Goal: Task Accomplishment & Management: Use online tool/utility

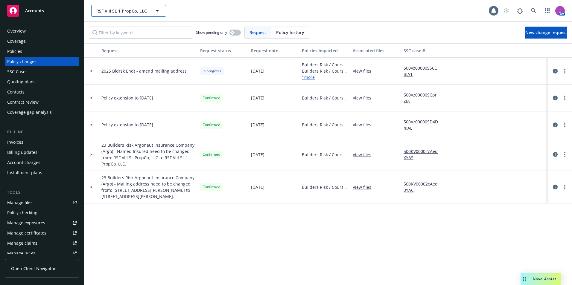
click at [112, 12] on span "RSF VIII SL 1 PropCo, LLC" at bounding box center [122, 11] width 52 height 6
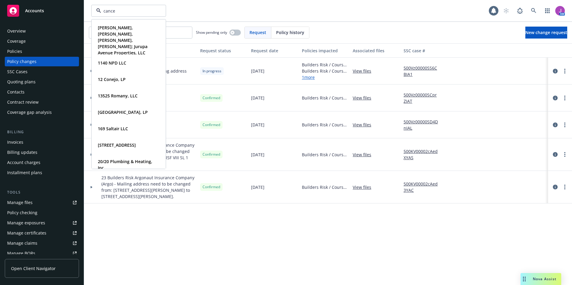
type input "cancer"
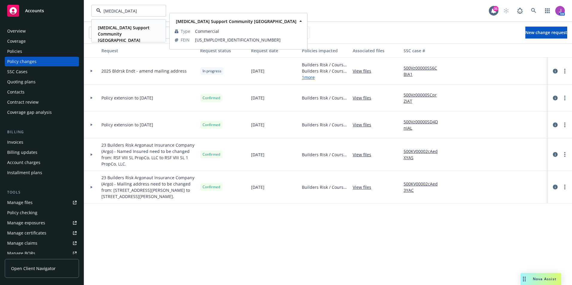
click at [116, 27] on strong "Cancer Support Community San Francisco Bay Area" at bounding box center [124, 34] width 52 height 18
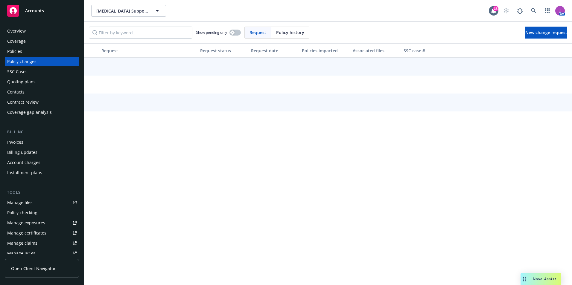
click at [31, 52] on div "Policies" at bounding box center [41, 52] width 69 height 10
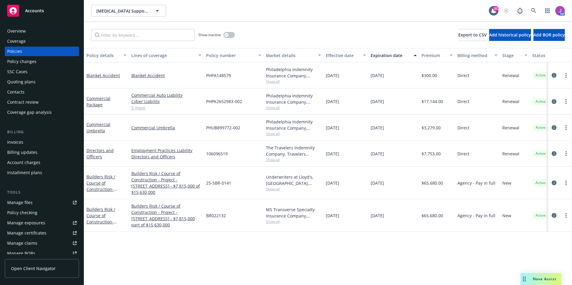
click at [271, 222] on span "Show all" at bounding box center [293, 221] width 55 height 5
click at [263, 235] on div "Policy details Lines of coverage Policy number Market details Effective date Ex…" at bounding box center [328, 166] width 488 height 237
click at [274, 190] on span "Show all" at bounding box center [293, 189] width 55 height 5
click at [418, 252] on div "Policy details Lines of coverage Policy number Market details Effective date Ex…" at bounding box center [328, 166] width 488 height 237
click at [279, 222] on span "Show all" at bounding box center [293, 221] width 55 height 5
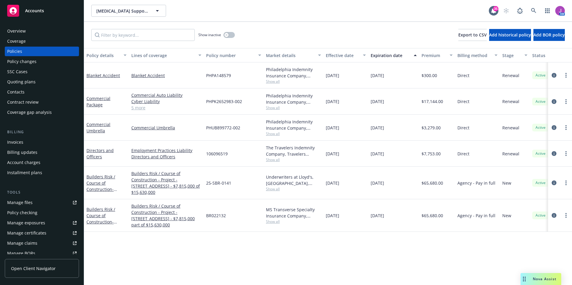
click at [289, 241] on div "Policy details Lines of coverage Policy number Market details Effective date Ex…" at bounding box center [328, 166] width 488 height 237
click at [275, 161] on span "Show all" at bounding box center [293, 159] width 55 height 5
click at [339, 244] on div "Policy details Lines of coverage Policy number Market details Effective date Ex…" at bounding box center [328, 166] width 488 height 237
click at [553, 182] on icon "circleInformation" at bounding box center [554, 183] width 5 height 5
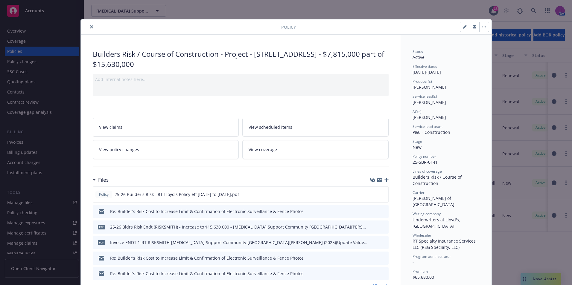
click at [509, 232] on div "Policy Builders Risk / Course of Construction - Project - 3939 Mt Diablo Boulev…" at bounding box center [286, 142] width 572 height 285
click at [91, 27] on icon "close" at bounding box center [92, 27] width 4 height 4
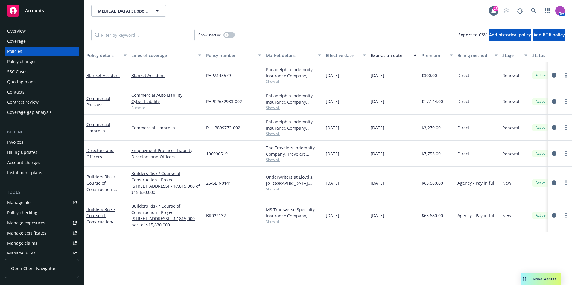
click at [273, 223] on span "Show all" at bounding box center [293, 221] width 55 height 5
click at [551, 214] on link "circleInformation" at bounding box center [553, 215] width 7 height 7
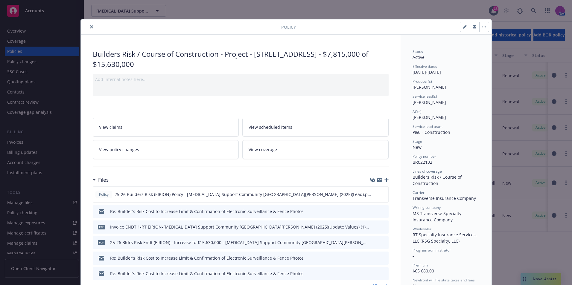
click at [506, 238] on div "Policy Builders Risk / Course of Construction - Project - 3939 Mt Diablo Boulev…" at bounding box center [286, 142] width 572 height 285
click at [90, 28] on icon "close" at bounding box center [92, 27] width 4 height 4
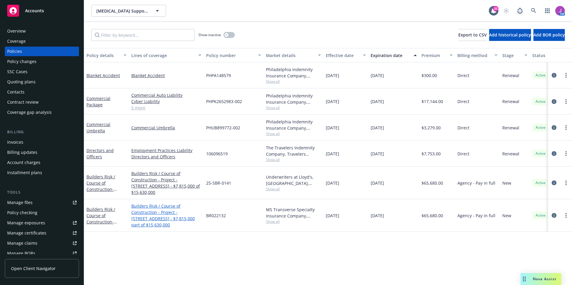
click at [171, 211] on link "Builders Risk / Course of Construction - Project - 3939 Mt Diablo Boulevard, La…" at bounding box center [166, 215] width 70 height 25
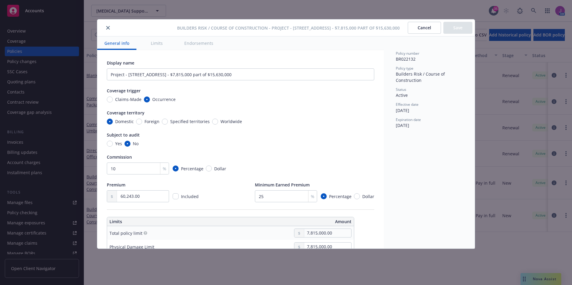
click at [416, 32] on button "Cancel" at bounding box center [424, 28] width 33 height 12
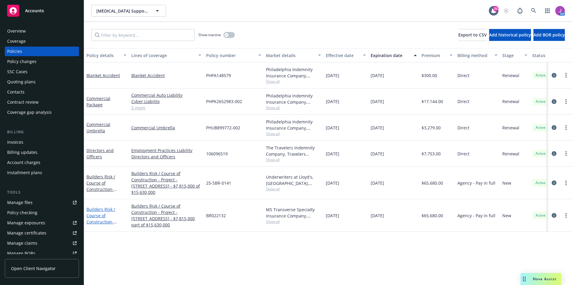
click at [96, 215] on link "Builders Risk / Course of Construction - Project - 3939 Mt Diablo Boulevard, La…" at bounding box center [105, 228] width 38 height 43
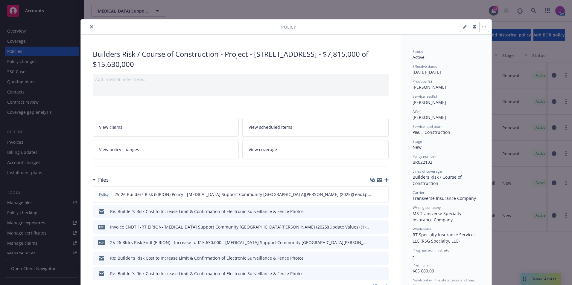
scroll to position [18, 0]
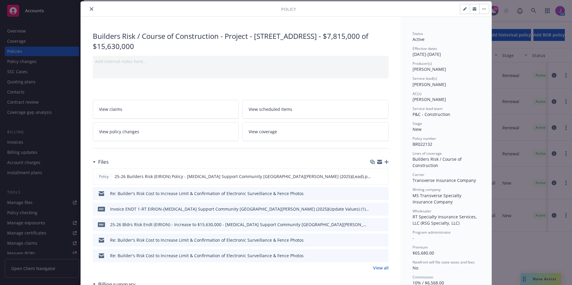
click at [510, 226] on div "Policy Builders Risk / Course of Construction - Project - 3939 Mt Diablo Boulev…" at bounding box center [286, 142] width 572 height 285
click at [90, 9] on icon "close" at bounding box center [92, 9] width 4 height 4
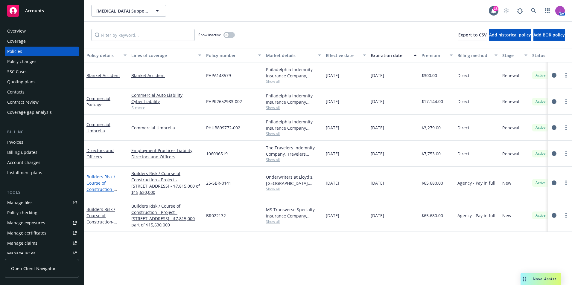
click at [95, 179] on link "Builders Risk / Course of Construction - Project - 3939 Mt Diablo Boulevard, La…" at bounding box center [105, 195] width 39 height 43
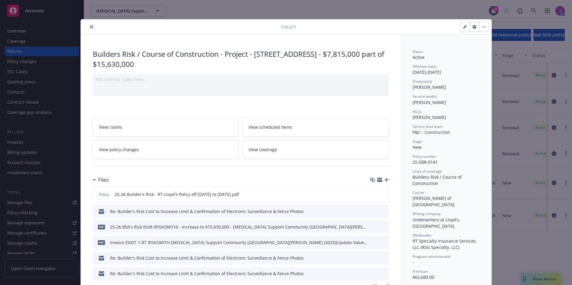
scroll to position [18, 0]
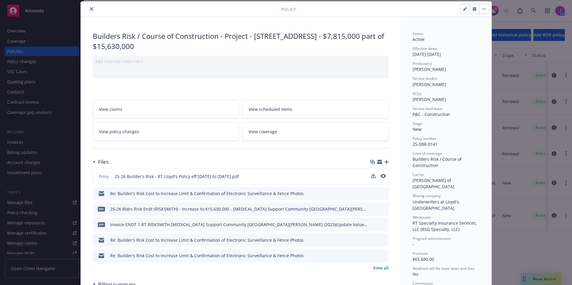
click at [377, 175] on div at bounding box center [378, 176] width 15 height 6
click at [381, 176] on icon "preview file" at bounding box center [382, 176] width 5 height 4
click at [89, 5] on div "Policy" at bounding box center [286, 8] width 411 height 15
click at [90, 9] on icon "close" at bounding box center [92, 9] width 4 height 4
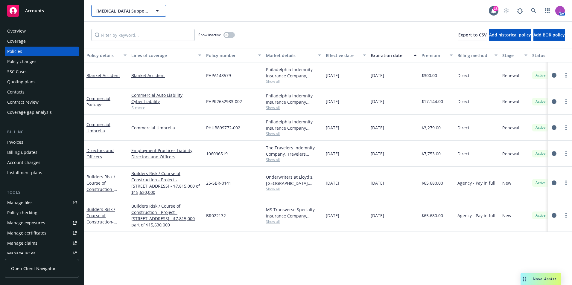
click at [111, 10] on span "Cancer Support Community San Francisco Bay Area" at bounding box center [122, 11] width 52 height 6
type input "REID CONSTRUC"
click at [110, 22] on div "Reid Construction & Development, Inc. Type Commercial FEIN 20-5784681" at bounding box center [129, 34] width 74 height 28
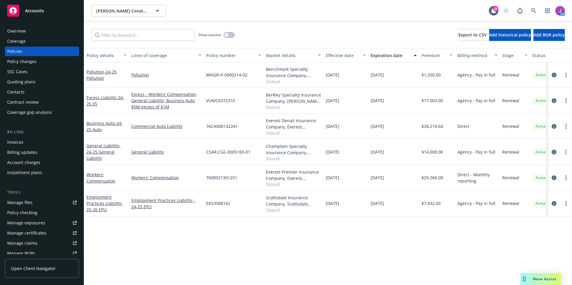
click at [30, 83] on div "Quoting plans" at bounding box center [21, 82] width 28 height 10
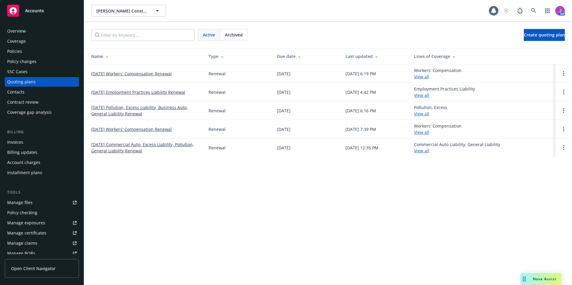
click at [124, 111] on link "11/22/25 Pollution, Excess Liability, Business Auto, General Liability Renewal" at bounding box center [145, 110] width 108 height 13
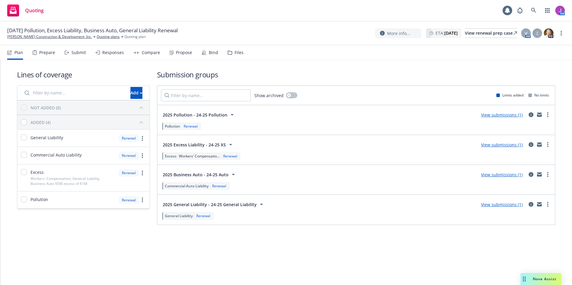
click at [234, 57] on div "Files" at bounding box center [236, 52] width 16 height 14
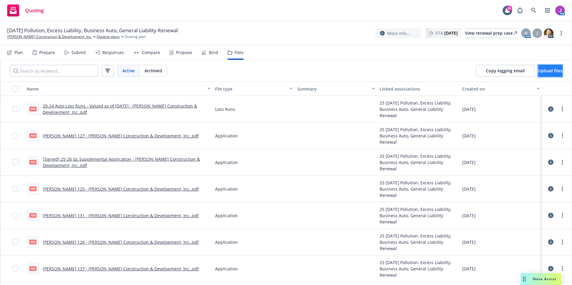
click at [538, 72] on span "Upload files" at bounding box center [550, 71] width 24 height 6
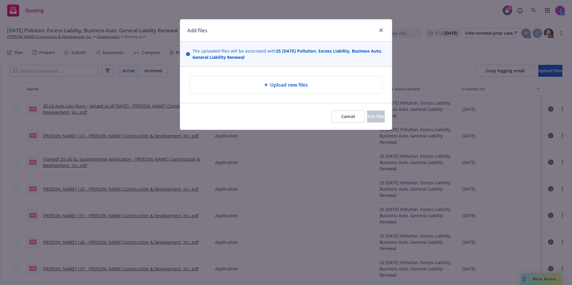
click at [282, 88] on span "Upload new files" at bounding box center [289, 84] width 38 height 7
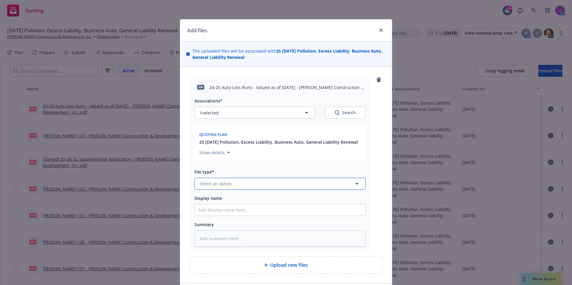
click at [221, 182] on span "Select an option" at bounding box center [216, 184] width 32 height 6
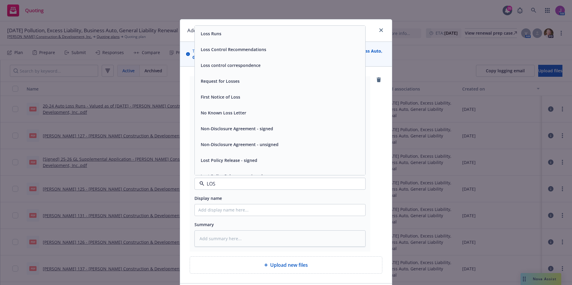
type input "LOSS"
click at [235, 38] on div "Loss Runs" at bounding box center [279, 33] width 163 height 9
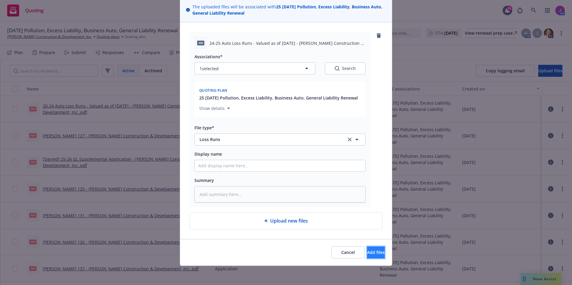
click at [367, 252] on span "Add files" at bounding box center [376, 253] width 18 height 6
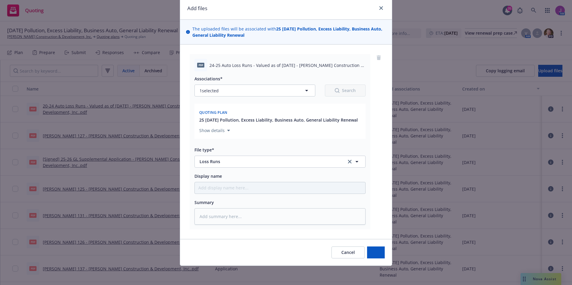
type textarea "x"
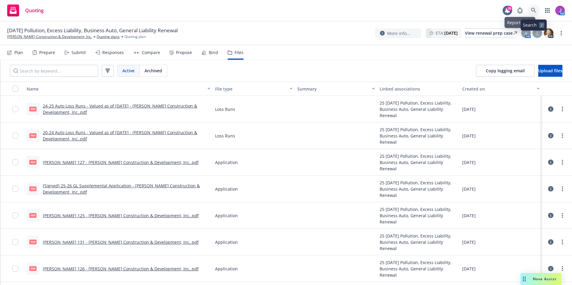
click at [535, 7] on link at bounding box center [534, 10] width 12 height 12
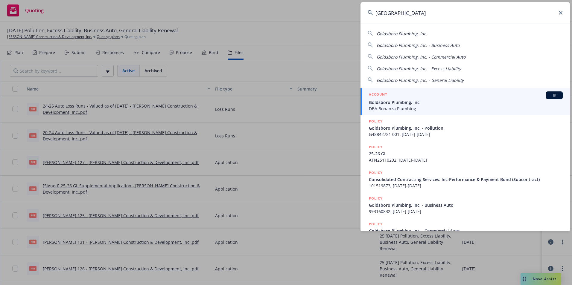
type input "goldsboro"
click at [386, 104] on span "Goldsboro Plumbing, Inc." at bounding box center [466, 102] width 194 height 6
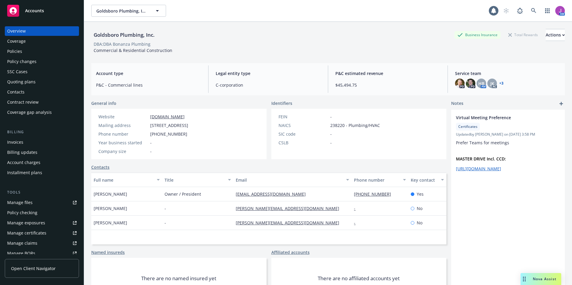
click at [25, 51] on div "Policies" at bounding box center [41, 52] width 69 height 10
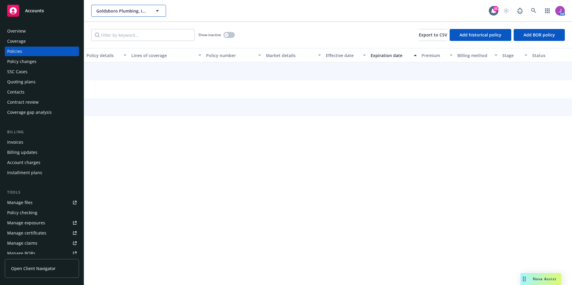
click at [116, 15] on button "Goldsboro Plumbing, Inc." at bounding box center [128, 11] width 75 height 12
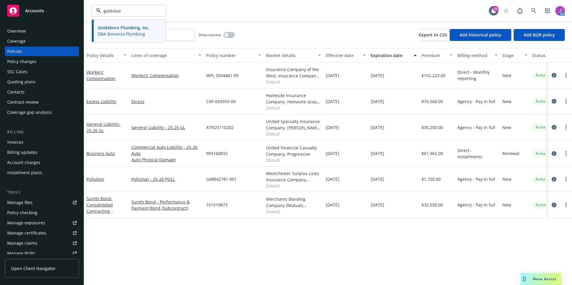
type input "[GEOGRAPHIC_DATA]"
click at [105, 33] on span "DBA Bonanza Plumbing" at bounding box center [124, 34] width 52 height 6
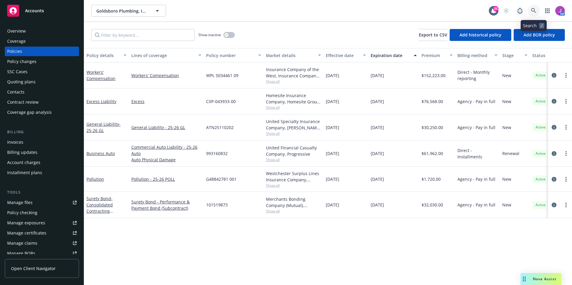
click at [531, 10] on icon at bounding box center [533, 10] width 5 height 5
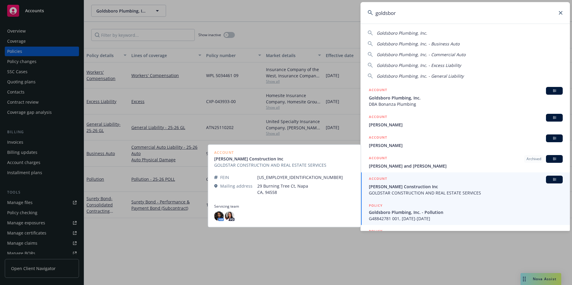
type input "goldsbor"
click at [408, 216] on span "G48842781 001, 04/25/2025-04/25/2026" at bounding box center [466, 219] width 194 height 6
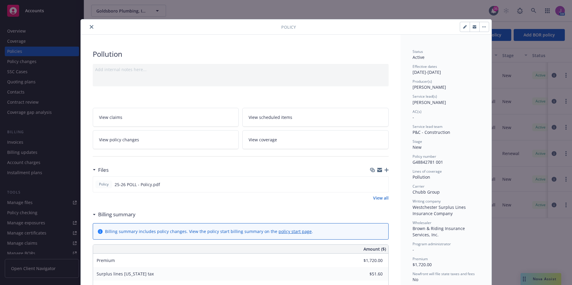
click at [90, 31] on div "Policy" at bounding box center [286, 26] width 411 height 15
click at [90, 27] on icon "close" at bounding box center [92, 27] width 4 height 4
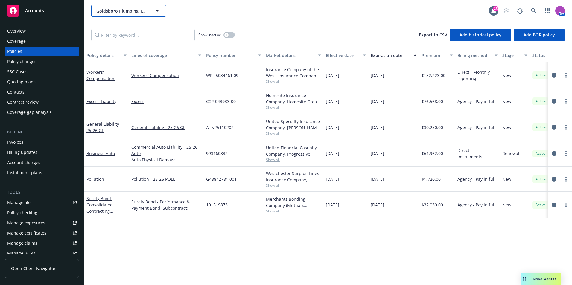
click at [124, 11] on span "Goldsboro Plumbing, Inc." at bounding box center [122, 11] width 52 height 6
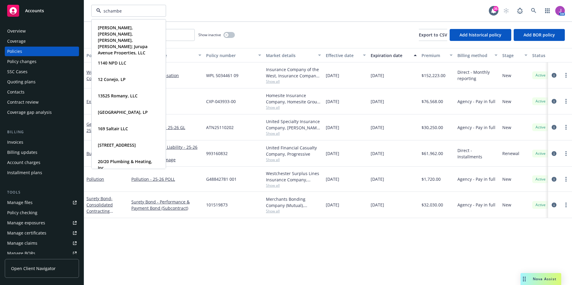
type input "schamber"
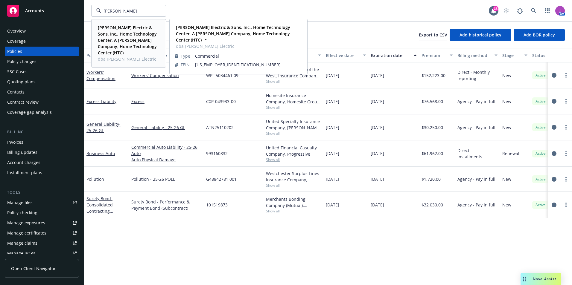
click at [126, 35] on strong "Schamber Electric & Sons, Inc., Home Technology Center, A Schamber Company, Hom…" at bounding box center [127, 40] width 59 height 31
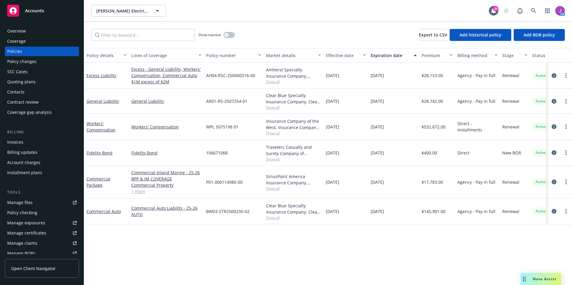
click at [22, 83] on div "Quoting plans" at bounding box center [21, 82] width 28 height 10
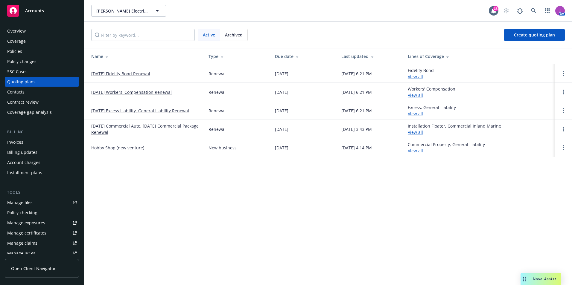
click at [226, 36] on span "Archived" at bounding box center [234, 35] width 18 height 6
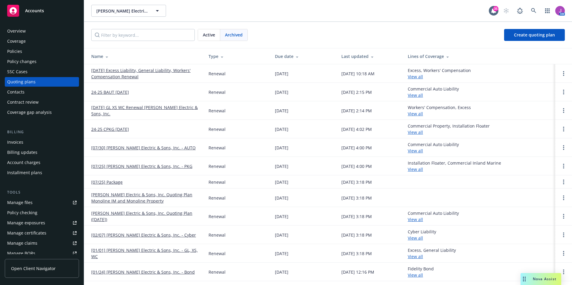
click at [126, 70] on link "01/01/25 Excess Liability, General Liability, Workers' Compensation Renewal" at bounding box center [145, 73] width 108 height 13
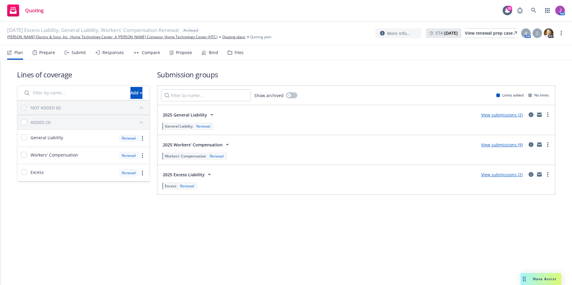
click at [234, 54] on div "Files" at bounding box center [238, 52] width 9 height 5
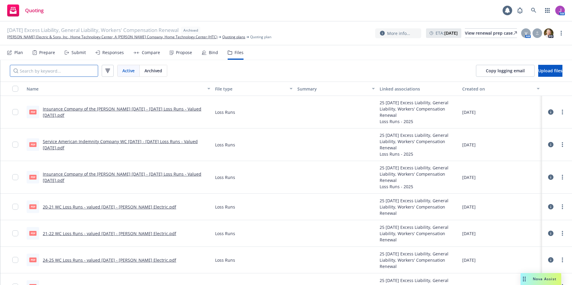
click at [53, 69] on input "Search by keyword..." at bounding box center [54, 71] width 88 height 12
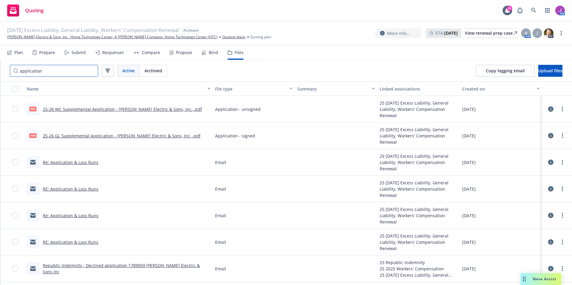
drag, startPoint x: 49, startPoint y: 75, endPoint x: -10, endPoint y: 69, distance: 59.9
click at [0, 69] on html "Quoting 35 AM 01/01/25 Excess Liability, General Liability, Workers' Compensati…" at bounding box center [286, 142] width 572 height 285
type input "b"
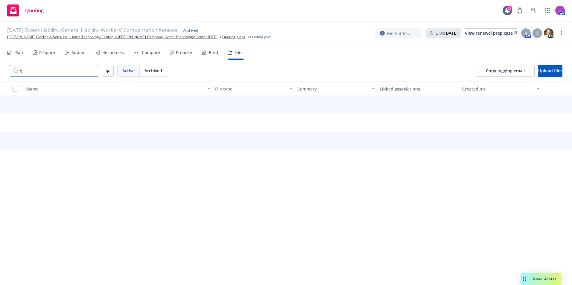
type input "b"
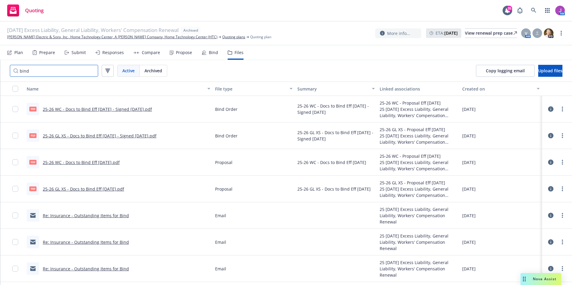
type input "bind"
click at [98, 109] on link "25-26 WC - Docs to Bind Eff 01-01-2025 - Signed 12-30-2024.pdf" at bounding box center [97, 109] width 109 height 6
click at [34, 38] on link "Schamber Electric & Sons, Inc., Home Technology Center, A Schamber Company, Hom…" at bounding box center [112, 36] width 210 height 5
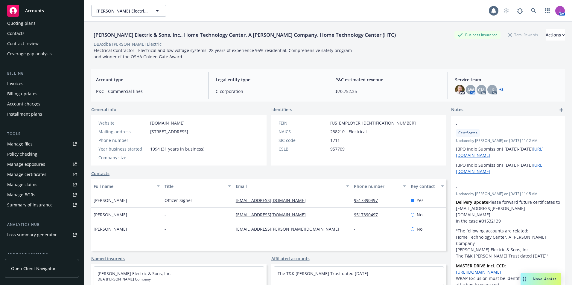
scroll to position [60, 0]
click at [18, 163] on div "Manage exposures" at bounding box center [26, 164] width 38 height 10
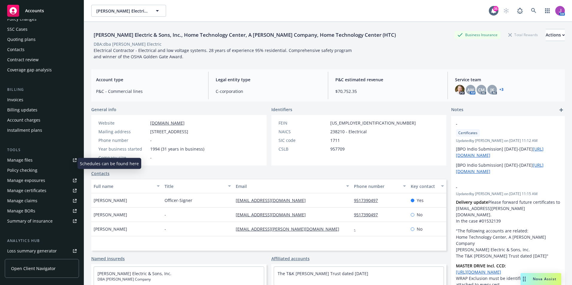
scroll to position [0, 0]
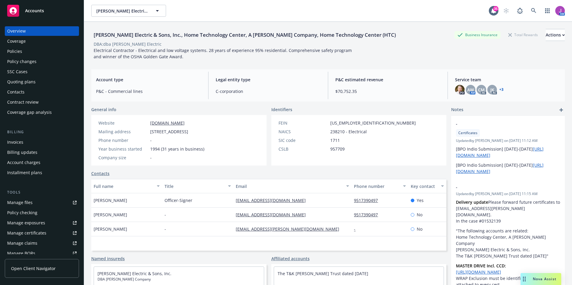
click at [22, 53] on div "Policies" at bounding box center [14, 52] width 15 height 10
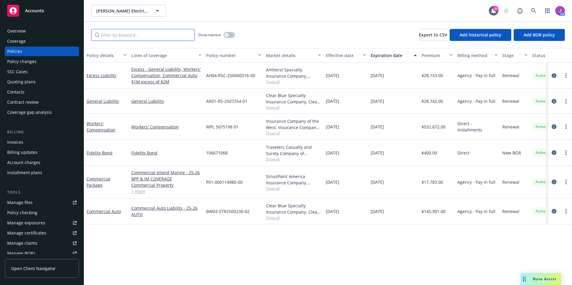
click at [128, 34] on input "Filter by keyword..." at bounding box center [142, 35] width 103 height 12
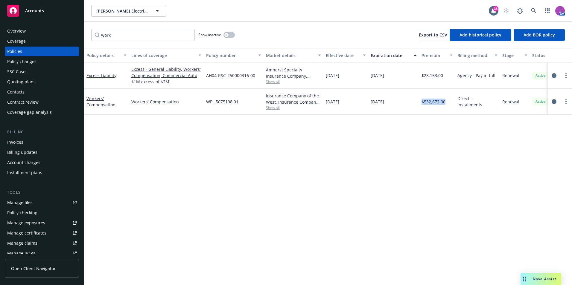
drag, startPoint x: 420, startPoint y: 102, endPoint x: 454, endPoint y: 104, distance: 33.5
click at [454, 104] on div "$532,672.00" at bounding box center [437, 102] width 36 height 26
copy span "$532,672.00"
click at [232, 36] on button "button" at bounding box center [228, 35] width 11 height 6
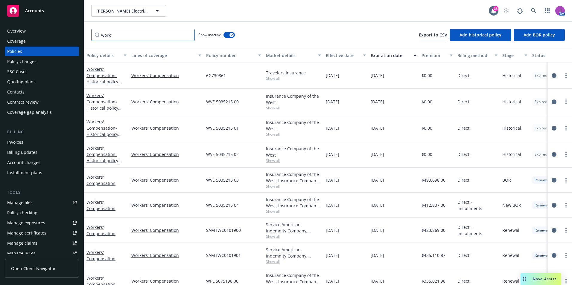
click at [139, 37] on input "work" at bounding box center [142, 35] width 103 height 12
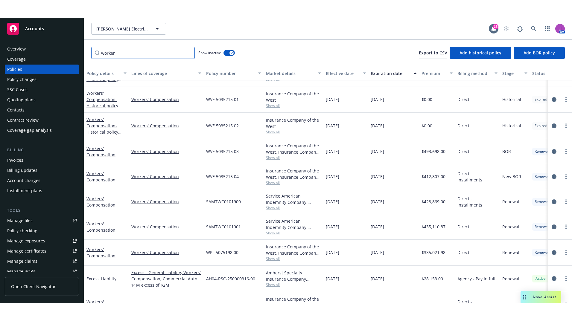
scroll to position [64, 0]
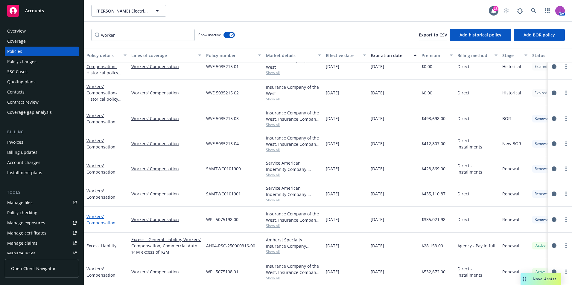
click at [106, 219] on link "Workers' Compensation" at bounding box center [100, 220] width 29 height 12
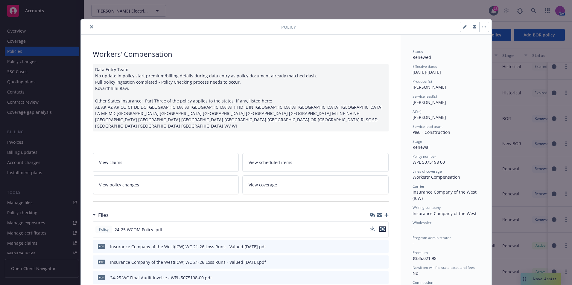
click at [380, 227] on icon "preview file" at bounding box center [382, 229] width 5 height 4
click at [88, 26] on button "close" at bounding box center [91, 26] width 7 height 7
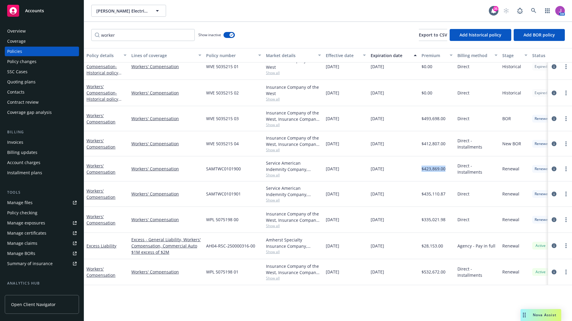
drag, startPoint x: 420, startPoint y: 164, endPoint x: 446, endPoint y: 166, distance: 26.5
click at [446, 166] on div "$423,869.00" at bounding box center [437, 168] width 36 height 25
copy span "$423,869.00"
drag, startPoint x: 421, startPoint y: 140, endPoint x: 447, endPoint y: 140, distance: 25.4
click at [447, 140] on div "$412,807.00" at bounding box center [437, 143] width 36 height 25
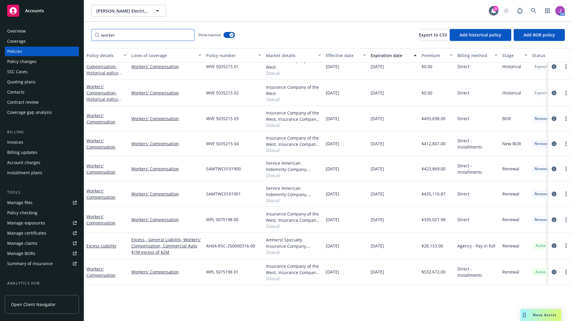
drag, startPoint x: 127, startPoint y: 34, endPoint x: 72, endPoint y: 43, distance: 54.8
click at [75, 41] on div "Accounts Overview Coverage Policies Policy changes SSC Cases Quoting plans Cont…" at bounding box center [286, 160] width 572 height 321
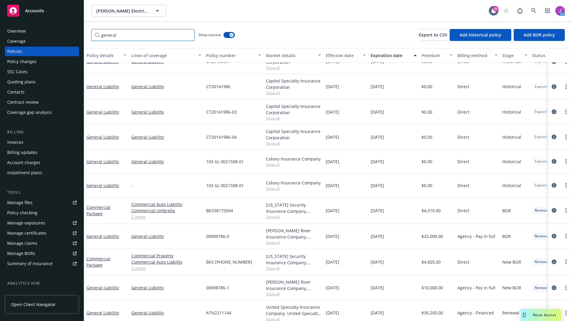
scroll to position [21, 0]
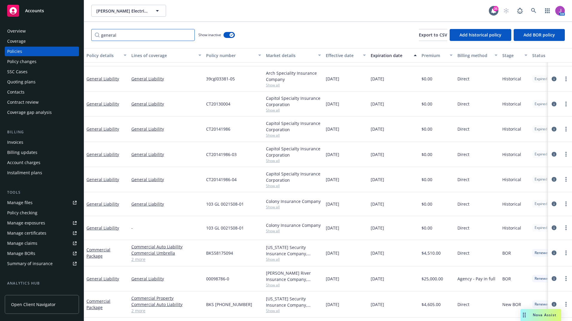
type input "general"
click at [227, 35] on button "button" at bounding box center [228, 35] width 11 height 6
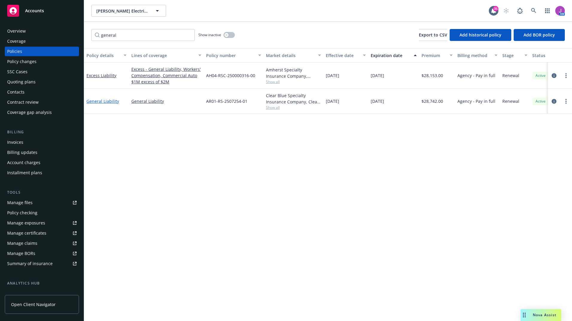
click at [106, 101] on link "General Liability" at bounding box center [102, 101] width 33 height 6
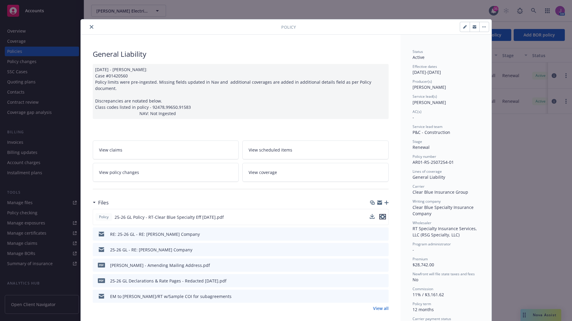
click at [380, 215] on icon "preview file" at bounding box center [382, 217] width 5 height 4
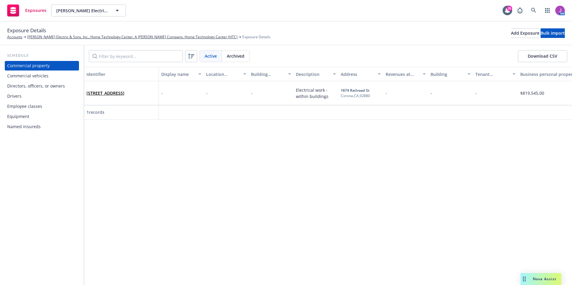
click at [26, 78] on div "Commercial vehicles" at bounding box center [27, 76] width 41 height 10
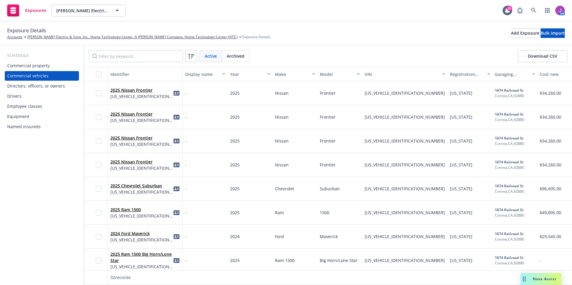
click at [11, 100] on div "Drivers" at bounding box center [14, 97] width 14 height 10
